Goal: Task Accomplishment & Management: Manage account settings

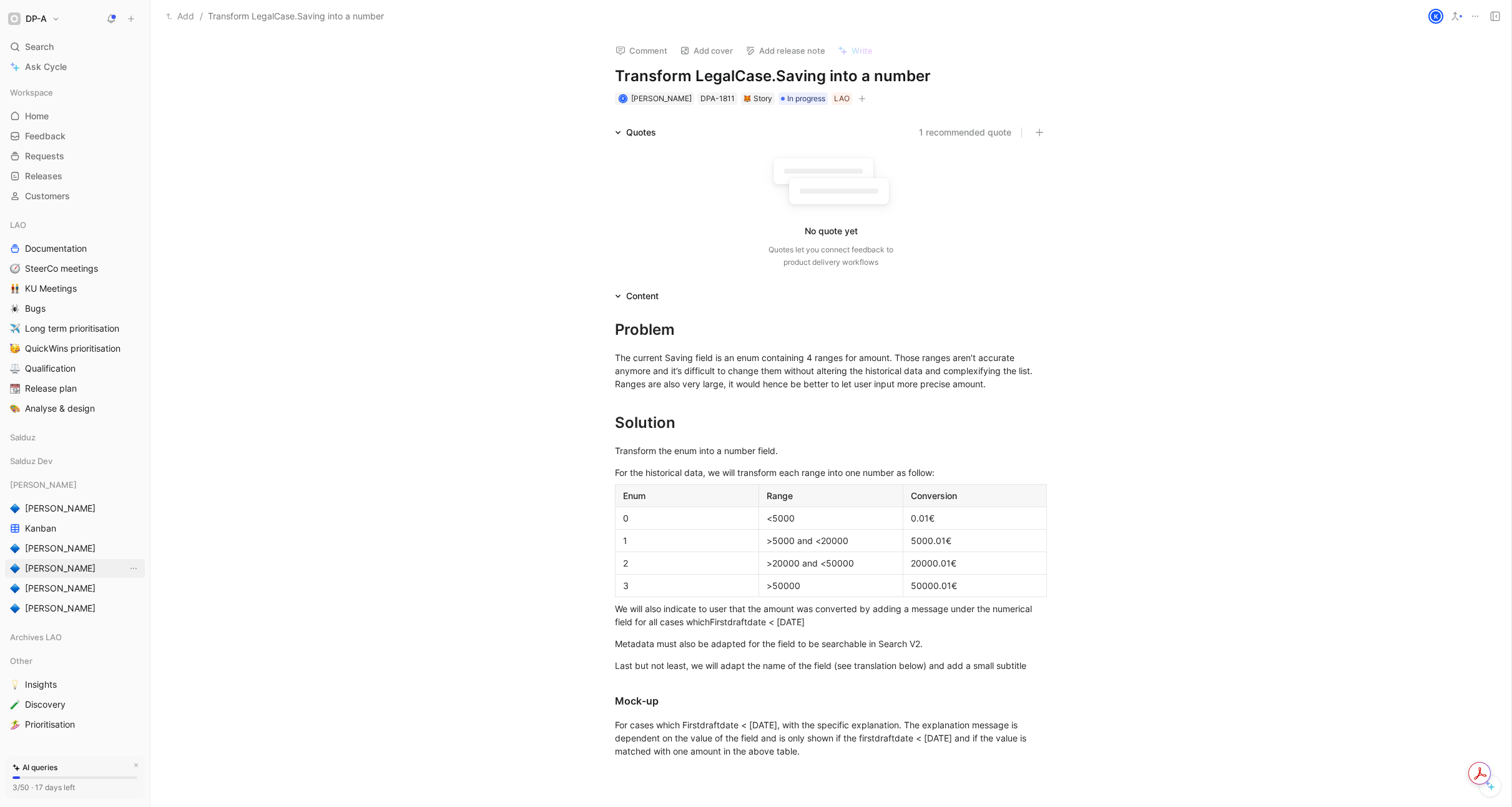
click at [50, 570] on span "[PERSON_NAME]" at bounding box center [60, 568] width 71 height 13
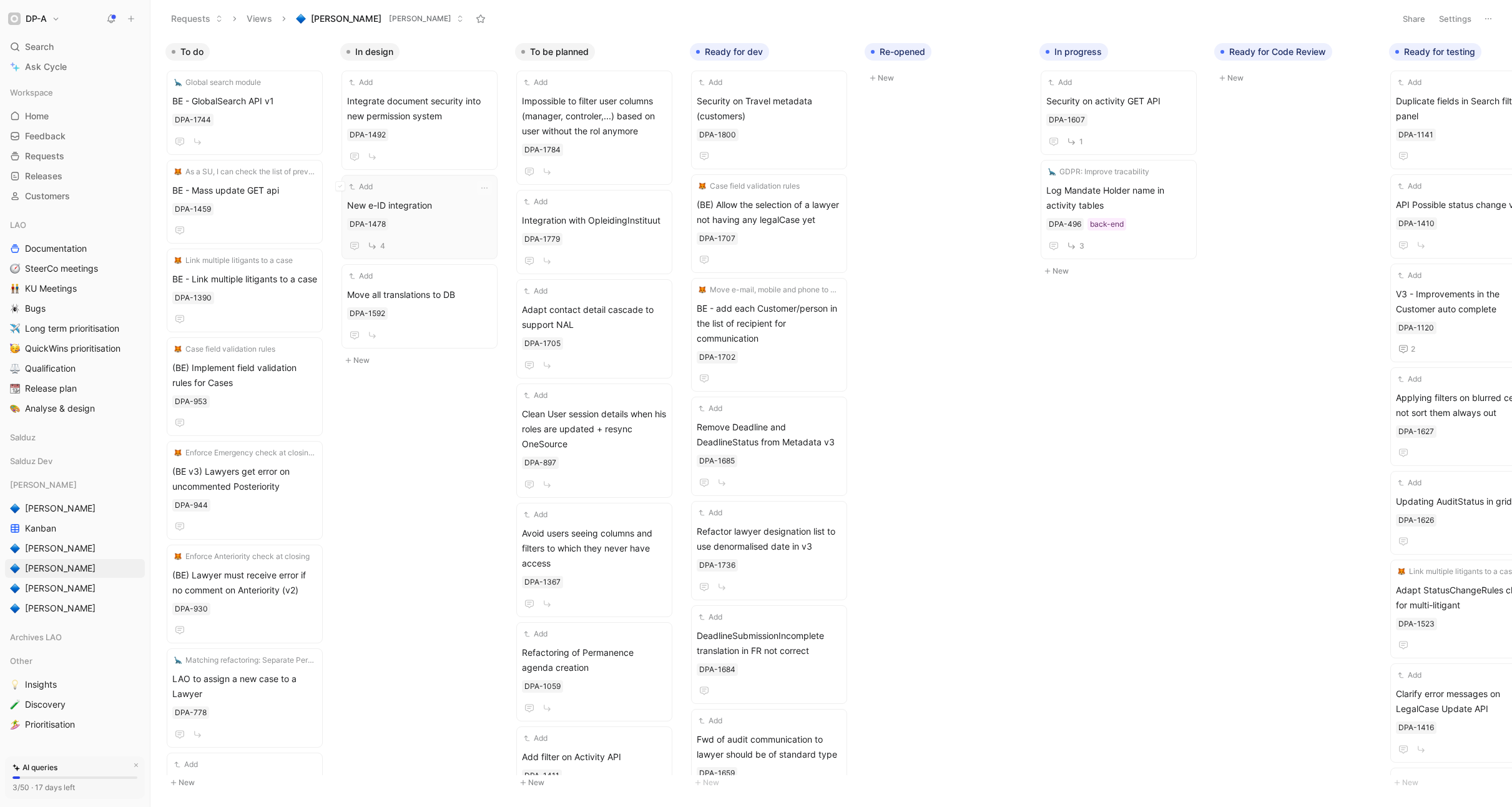
click at [435, 202] on span "New e-ID integration" at bounding box center [419, 205] width 145 height 15
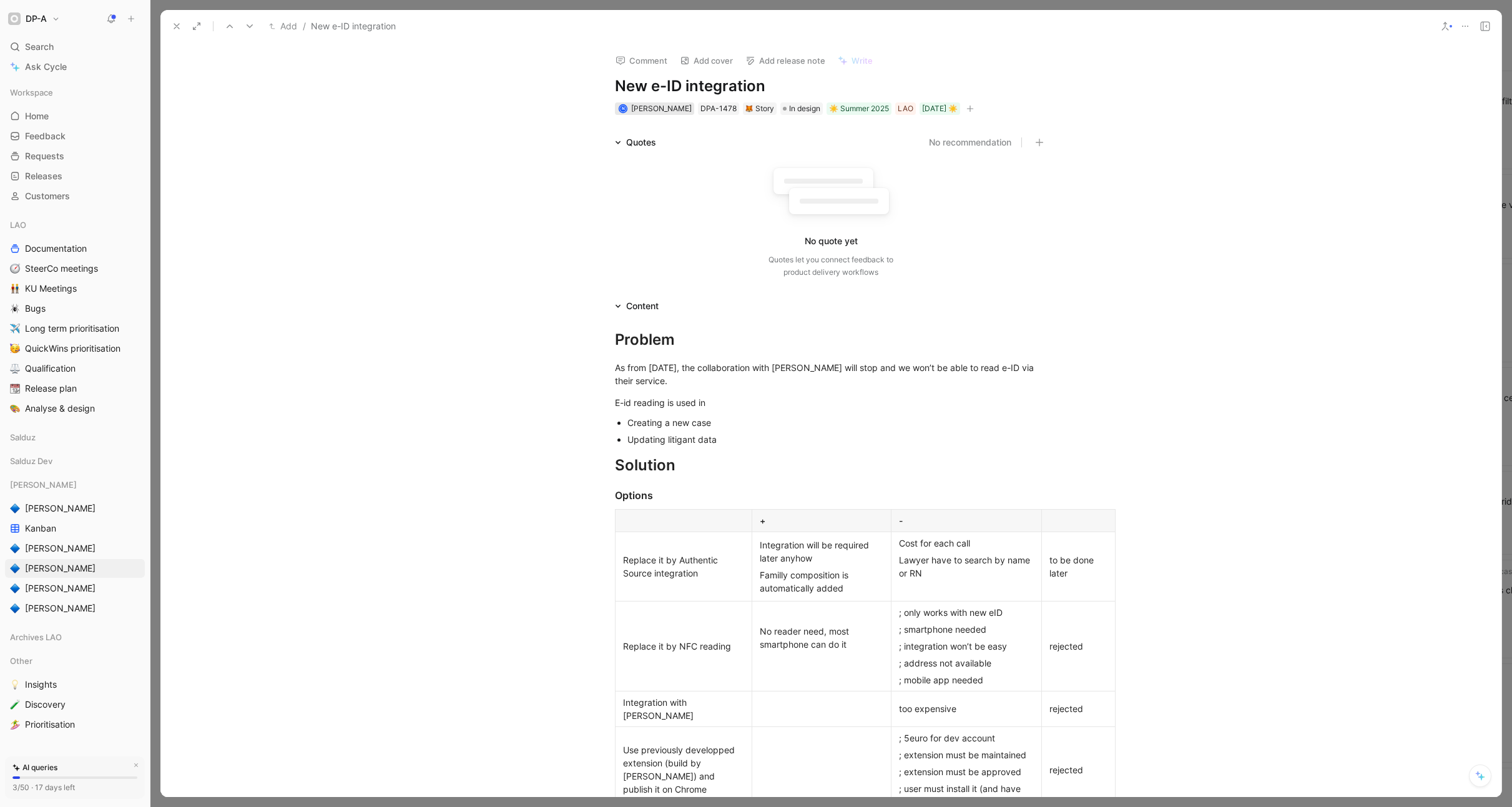
click at [671, 111] on span "[PERSON_NAME]" at bounding box center [661, 108] width 61 height 9
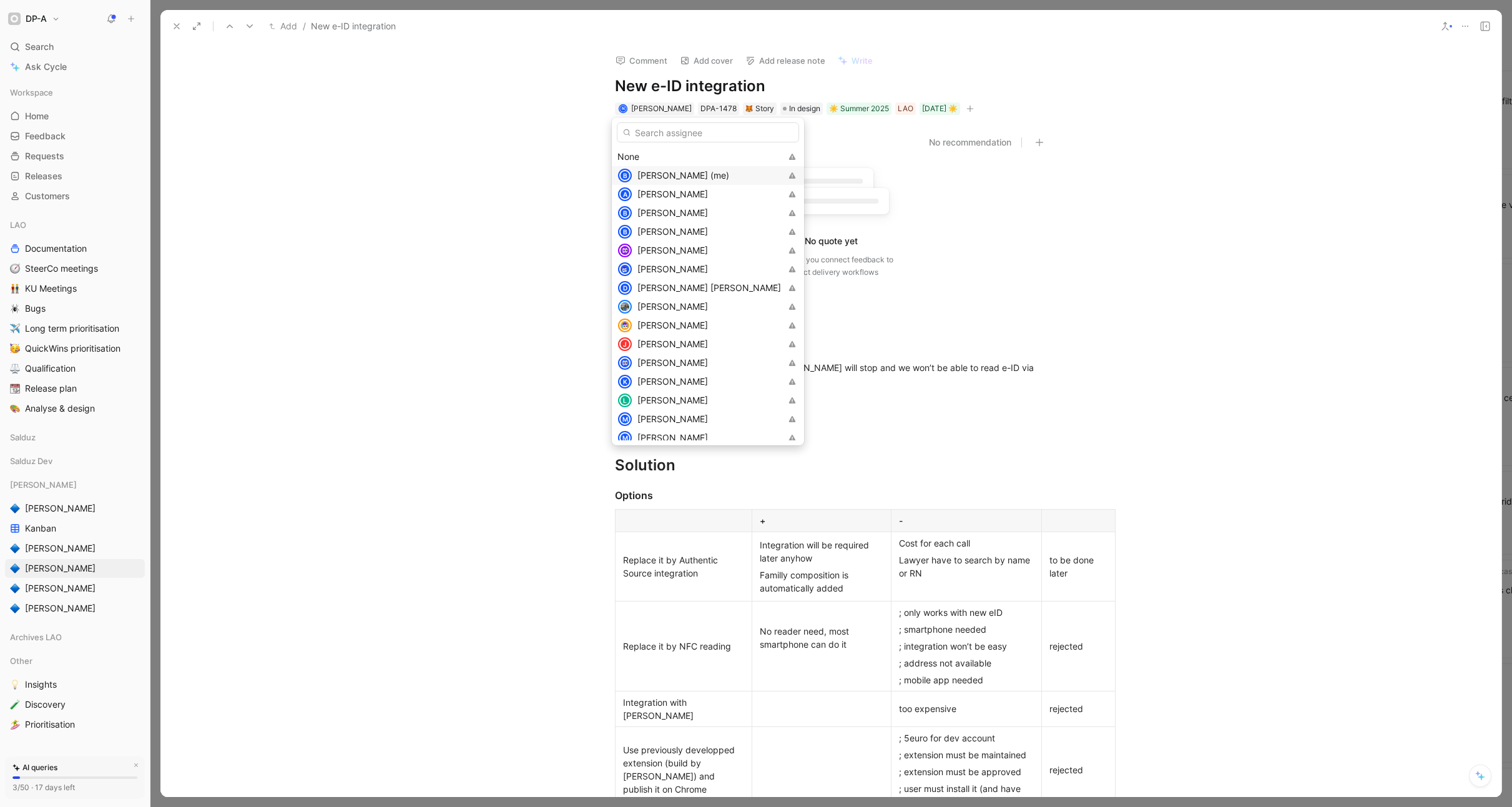
scroll to position [2, 0]
click at [687, 171] on span "[PERSON_NAME] (me)" at bounding box center [683, 173] width 92 height 11
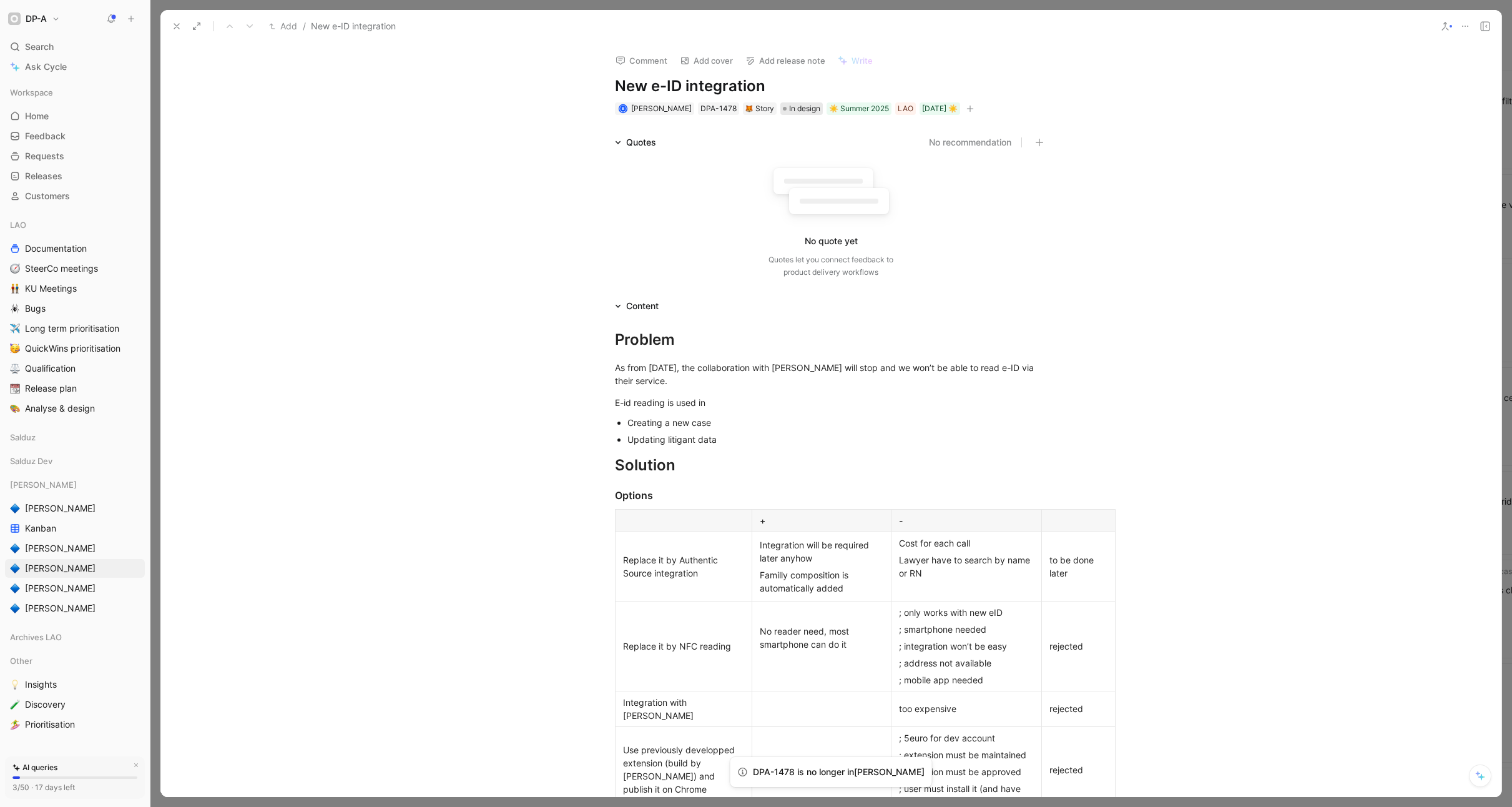
click at [789, 107] on span "In design" at bounding box center [804, 108] width 32 height 13
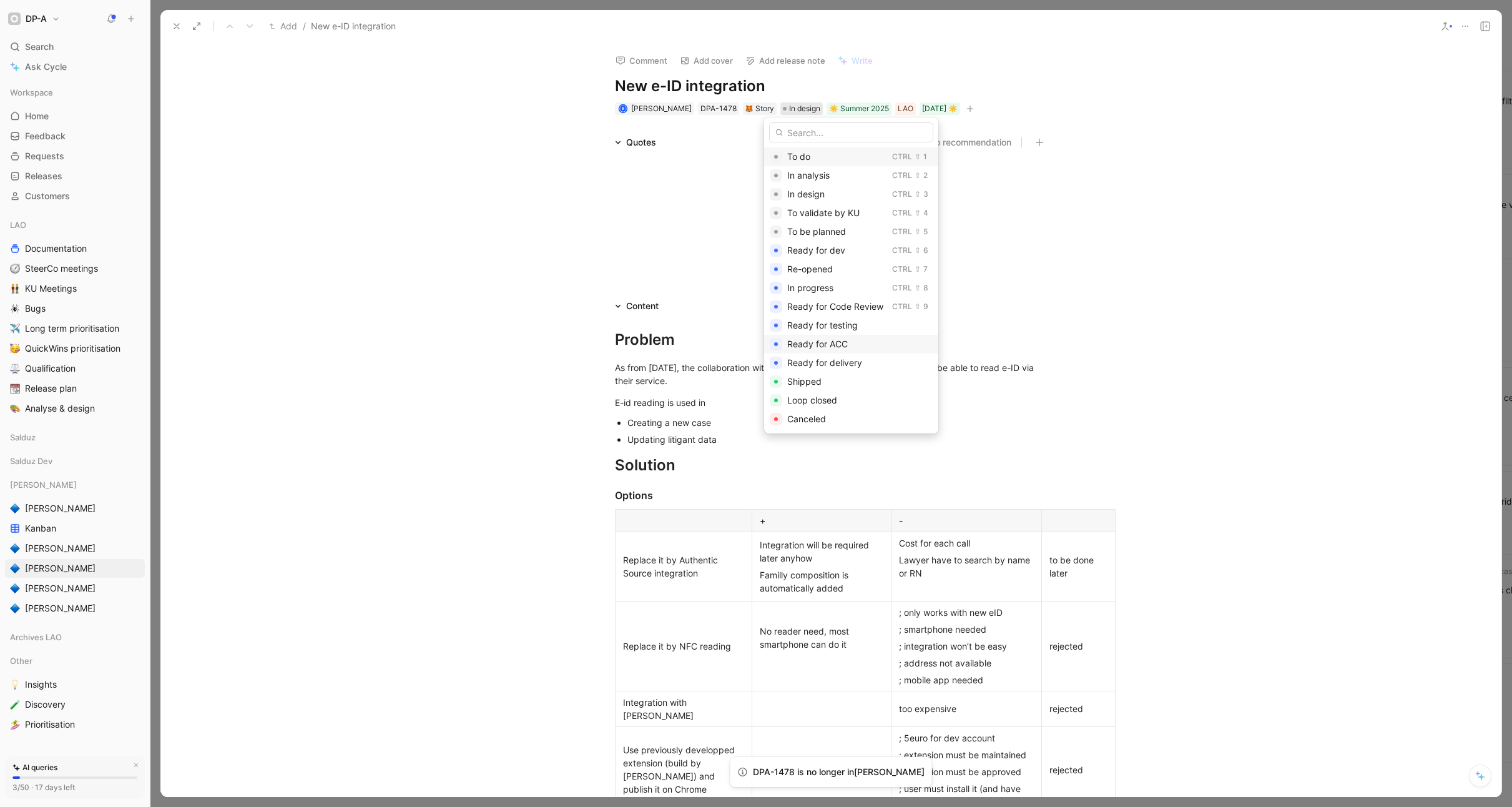
click at [864, 345] on div "Ready for ACC" at bounding box center [860, 344] width 146 height 15
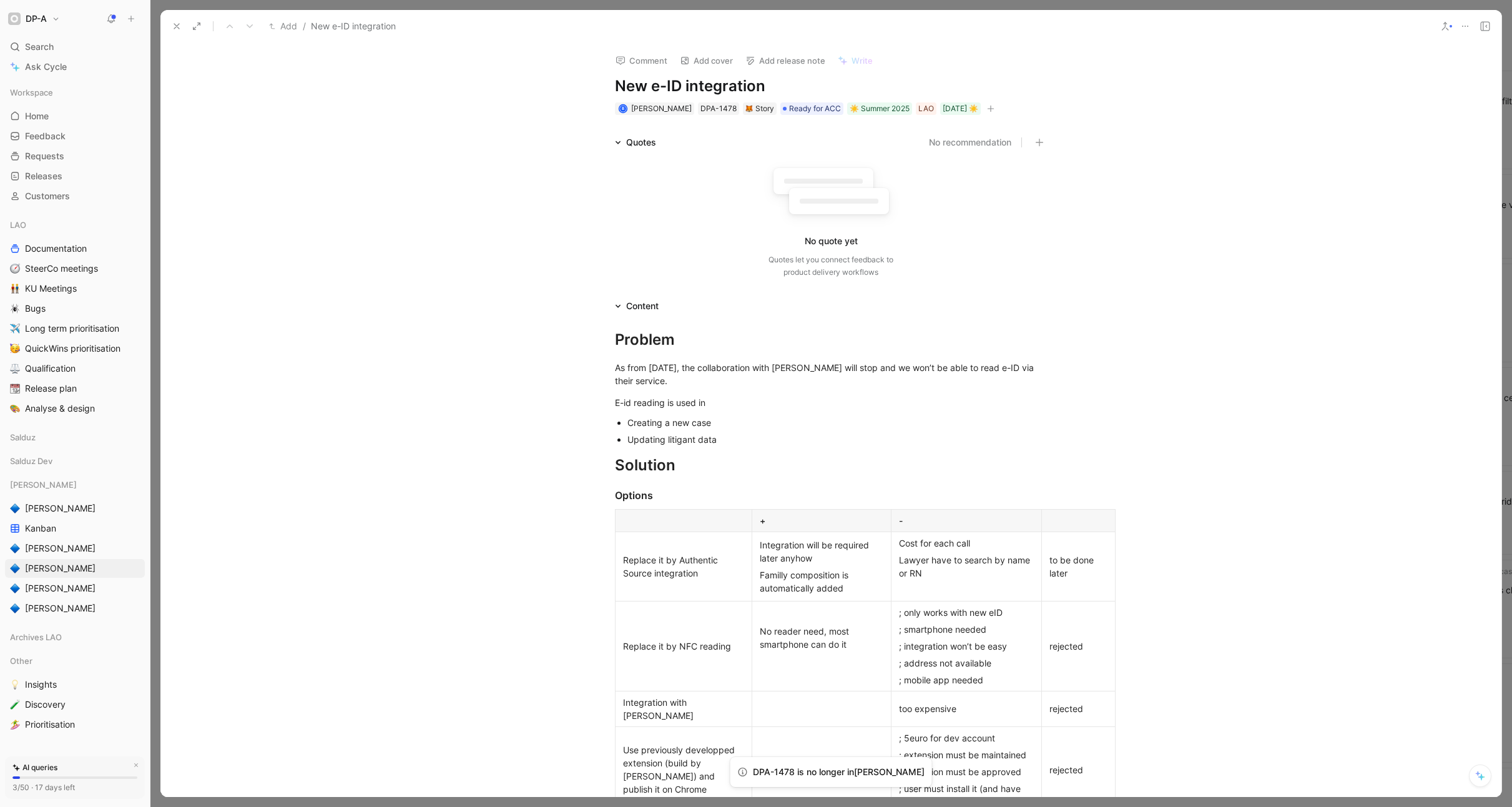
click at [175, 27] on icon at bounding box center [177, 26] width 10 height 10
